Goal: Transaction & Acquisition: Purchase product/service

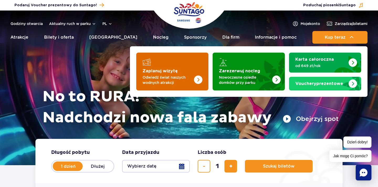
click at [155, 72] on strong "Zaplanuj wizytę" at bounding box center [159, 71] width 35 height 4
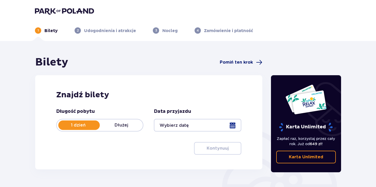
click at [230, 61] on span "Pomiń ten krok" at bounding box center [236, 62] width 33 height 6
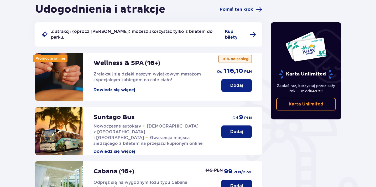
scroll to position [60, 0]
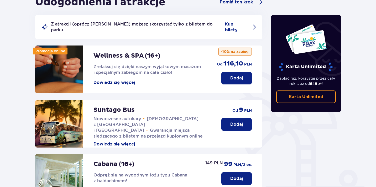
click at [240, 75] on p "Dodaj" at bounding box center [236, 78] width 13 height 6
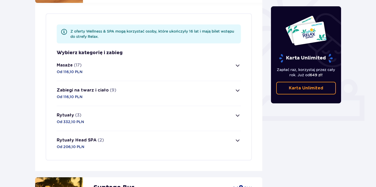
scroll to position [152, 0]
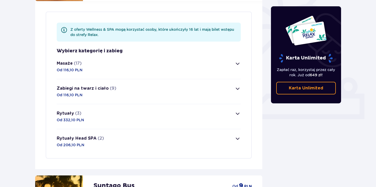
click at [160, 64] on button "Masaże (17) Od 116,10 PLN" at bounding box center [149, 66] width 184 height 25
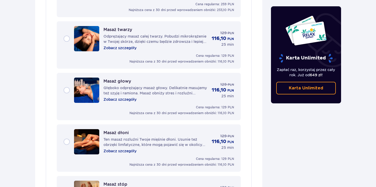
scroll to position [670, 0]
